Goal: Navigation & Orientation: Find specific page/section

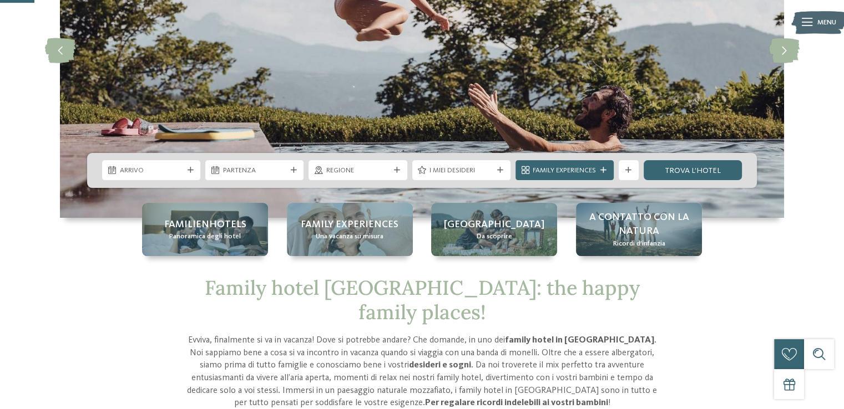
scroll to position [222, 0]
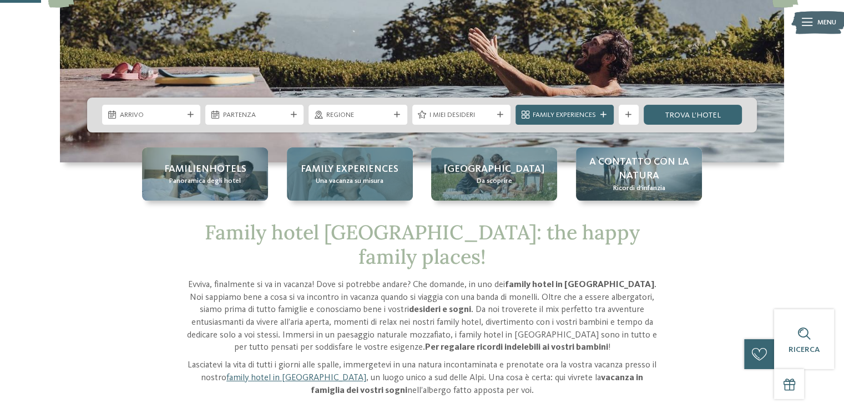
click at [310, 178] on div "Family experiences Una vacanza su misura" at bounding box center [350, 174] width 126 height 53
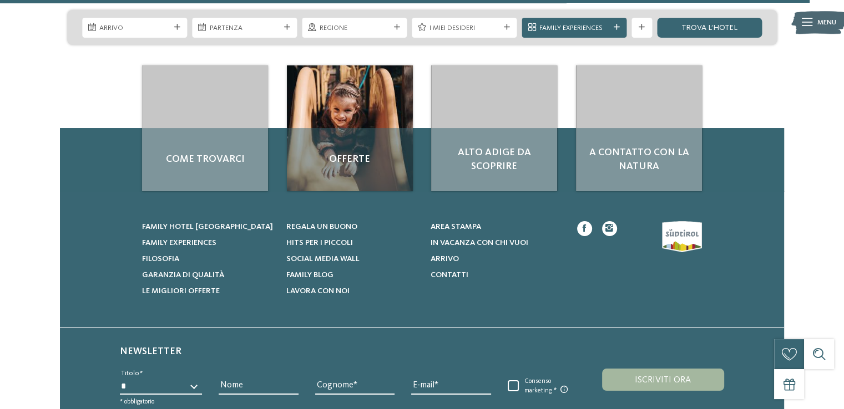
scroll to position [4327, 0]
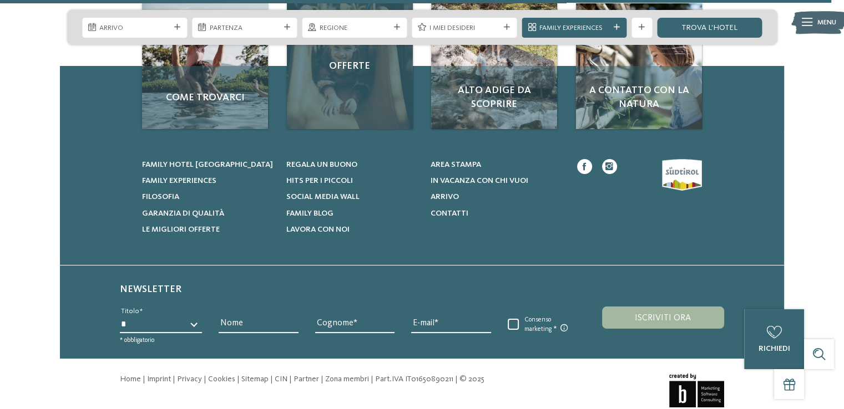
click at [337, 94] on div "Offerte" at bounding box center [350, 66] width 126 height 126
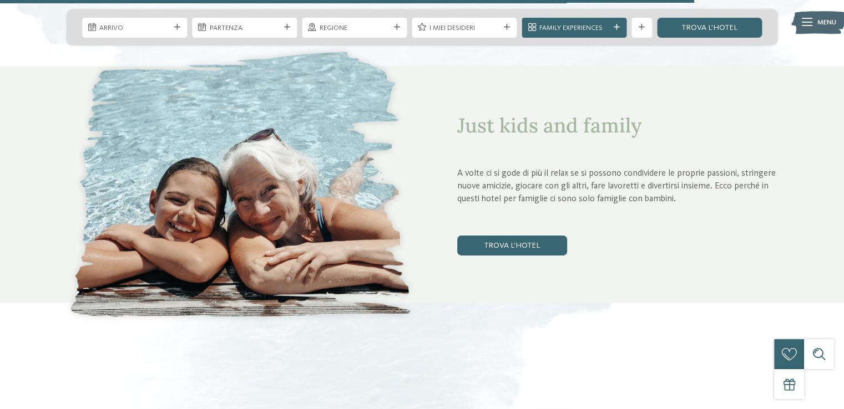
scroll to position [3550, 0]
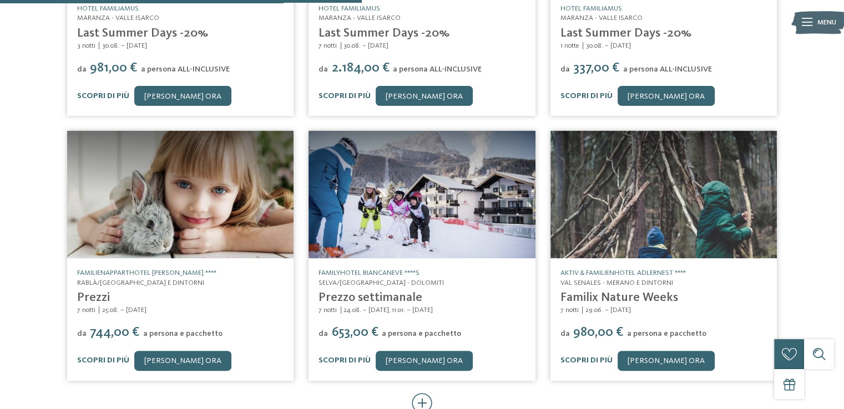
scroll to position [333, 0]
